Goal: Transaction & Acquisition: Purchase product/service

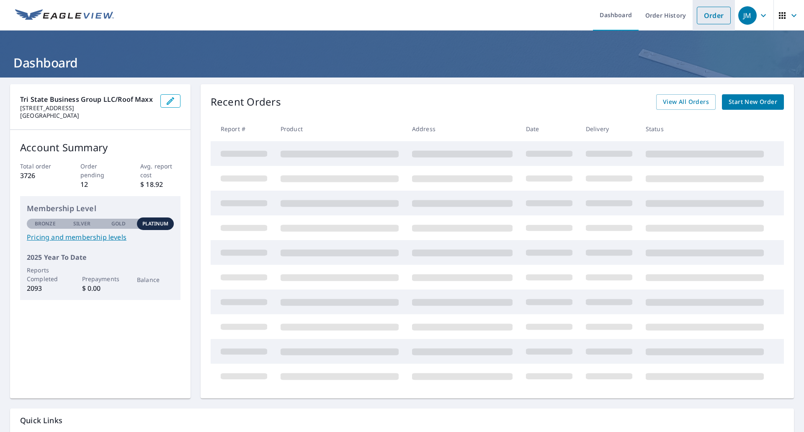
click at [698, 21] on link "Order" at bounding box center [714, 16] width 34 height 18
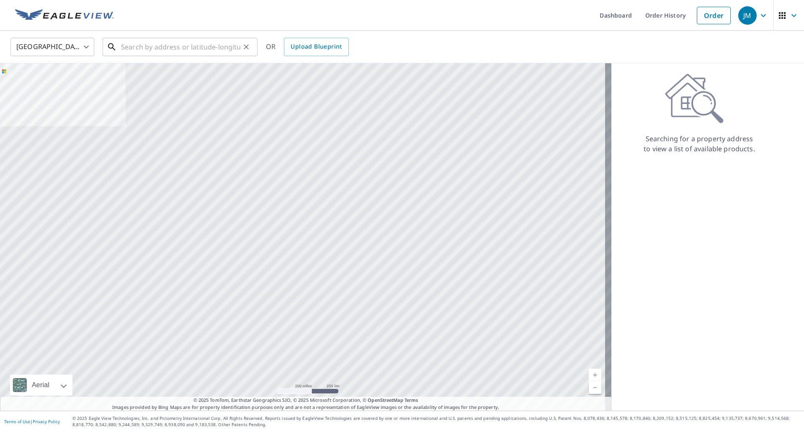
click at [209, 45] on input "text" at bounding box center [180, 46] width 119 height 23
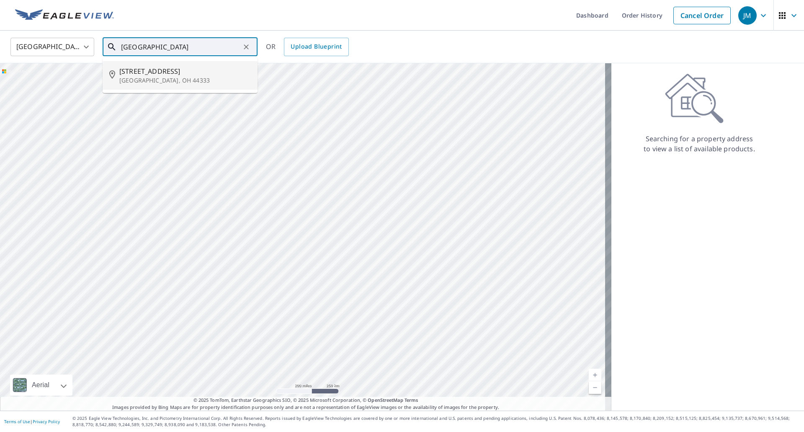
click at [163, 70] on span "[STREET_ADDRESS]" at bounding box center [185, 71] width 132 height 10
type input "[STREET_ADDRESS]"
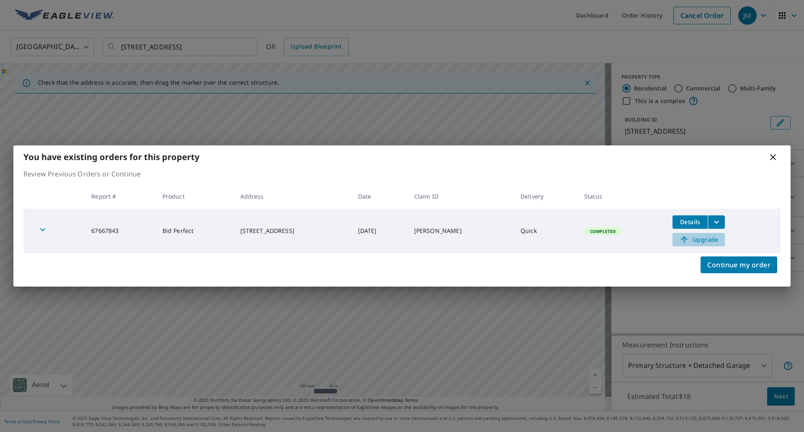
click at [702, 242] on span "Upgrade" at bounding box center [699, 240] width 42 height 10
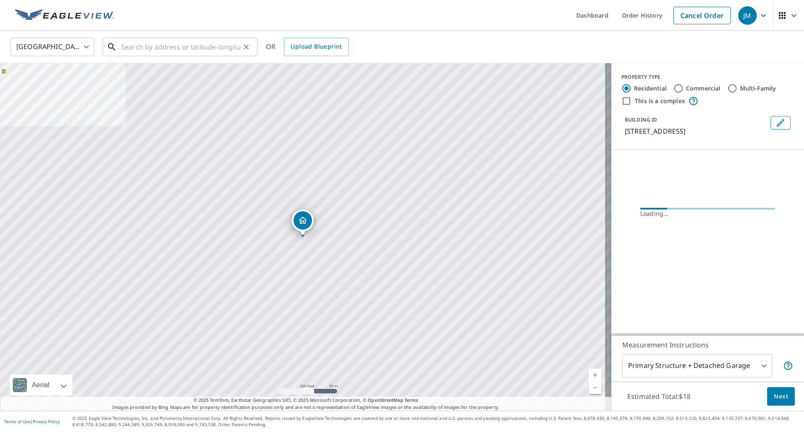
click at [205, 52] on input "text" at bounding box center [180, 46] width 119 height 23
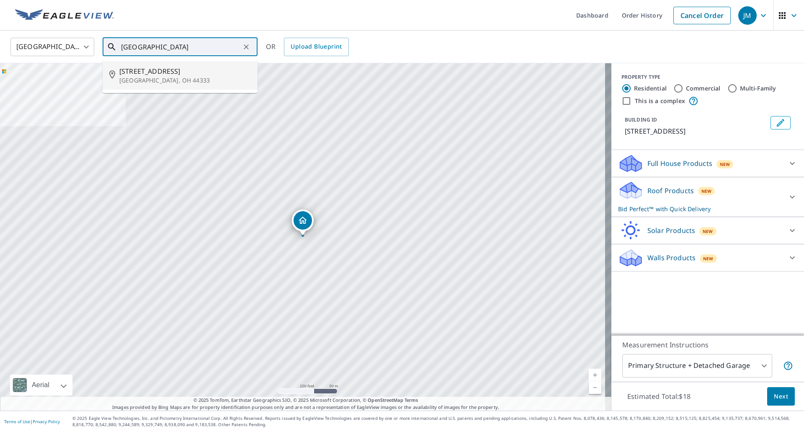
click at [187, 72] on span "[STREET_ADDRESS]" at bounding box center [185, 71] width 132 height 10
type input "[STREET_ADDRESS]"
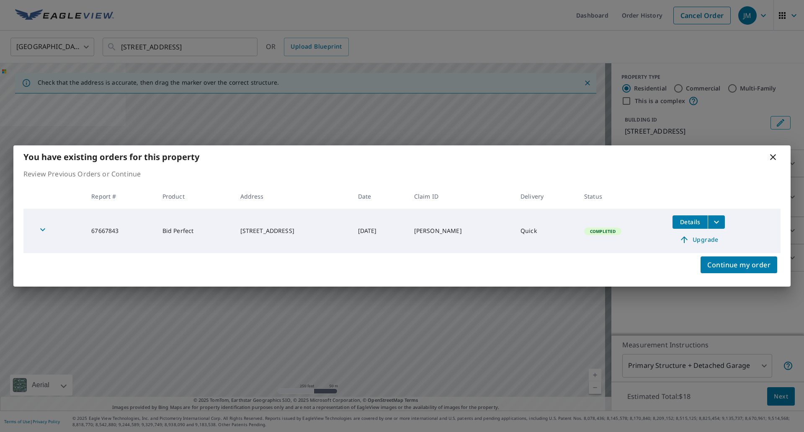
click at [718, 222] on icon "filesDropdownBtn-67667843" at bounding box center [717, 222] width 10 height 10
click at [639, 208] on icon "button" at bounding box center [635, 207] width 10 height 10
click at [773, 158] on icon at bounding box center [773, 157] width 6 height 6
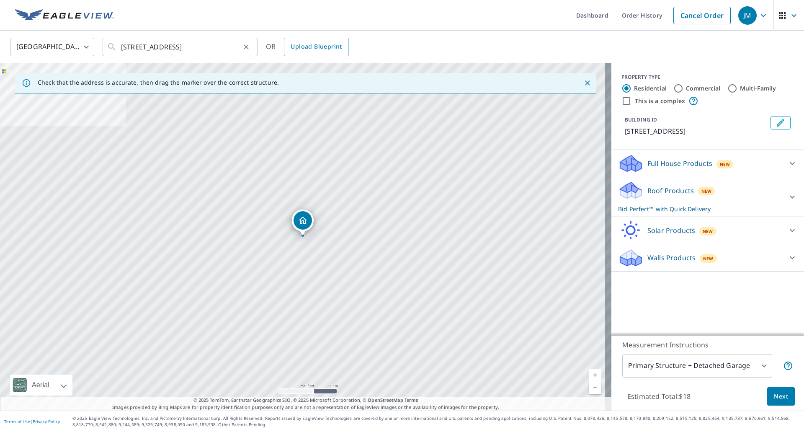
click at [246, 45] on icon "Clear" at bounding box center [246, 47] width 8 height 8
click at [179, 50] on input "text" at bounding box center [180, 46] width 119 height 23
paste input "[STREET_ADDRESS]"
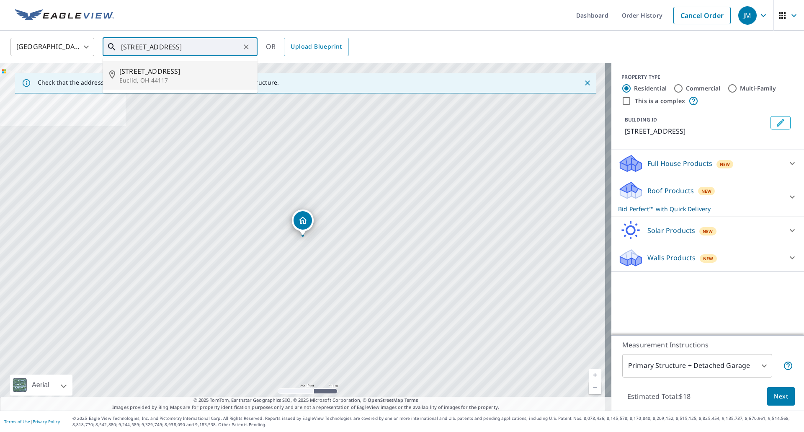
click at [169, 70] on span "[STREET_ADDRESS]" at bounding box center [185, 71] width 132 height 10
type input "[STREET_ADDRESS]"
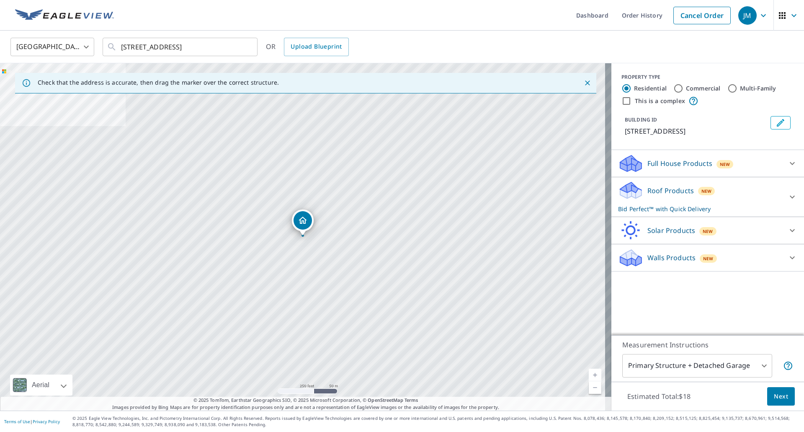
scroll to position [0, 0]
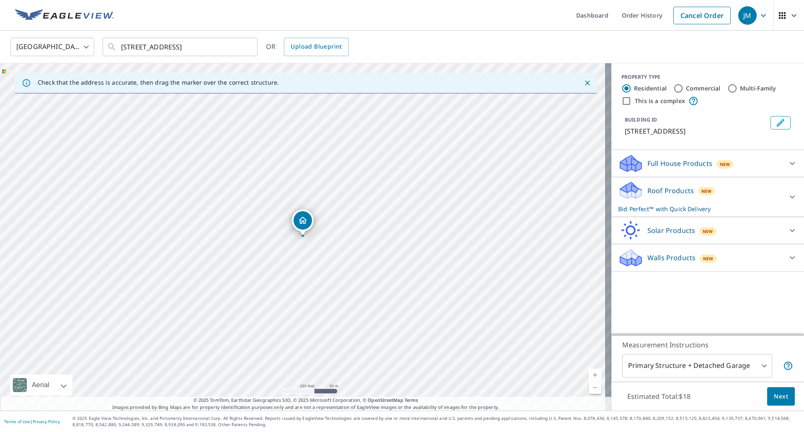
click at [774, 394] on span "Next" at bounding box center [781, 396] width 14 height 10
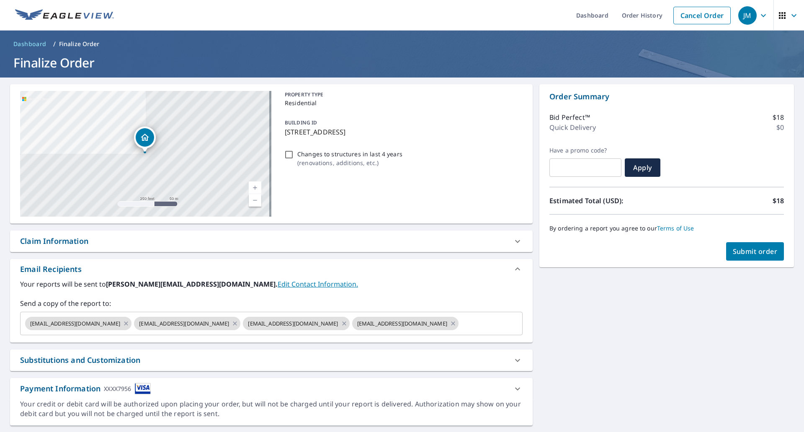
click at [83, 242] on div "Claim Information" at bounding box center [54, 240] width 68 height 11
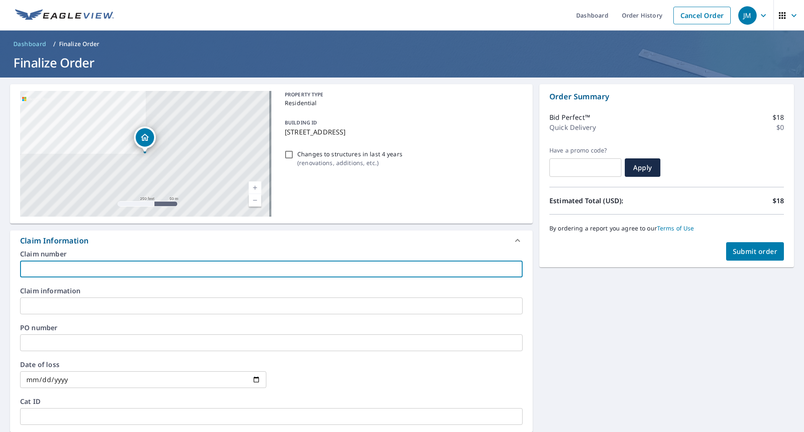
click at [81, 269] on input "text" at bounding box center [271, 269] width 503 height 17
type input "Bird EV"
click at [753, 254] on span "Submit order" at bounding box center [755, 251] width 45 height 9
